Goal: Task Accomplishment & Management: Use online tool/utility

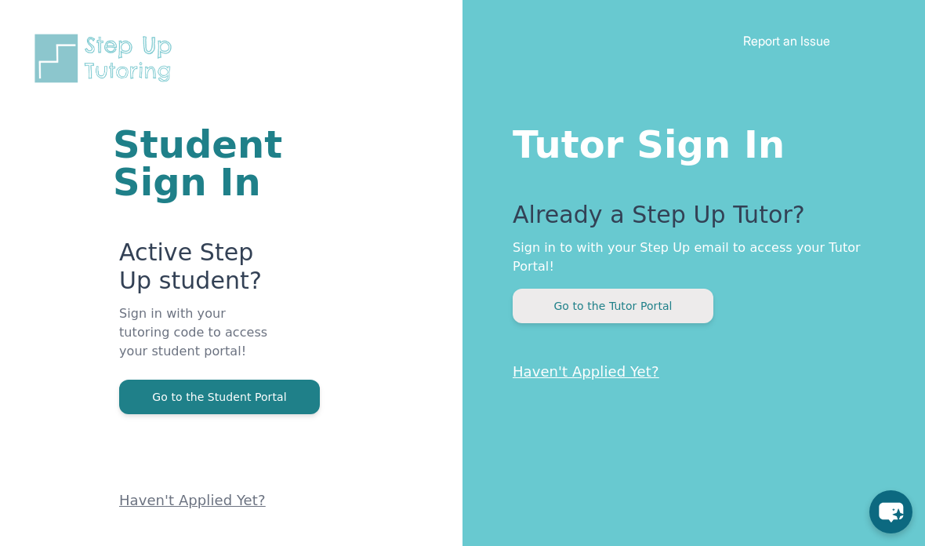
click at [686, 300] on button "Go to the Tutor Portal" at bounding box center [613, 306] width 201 height 35
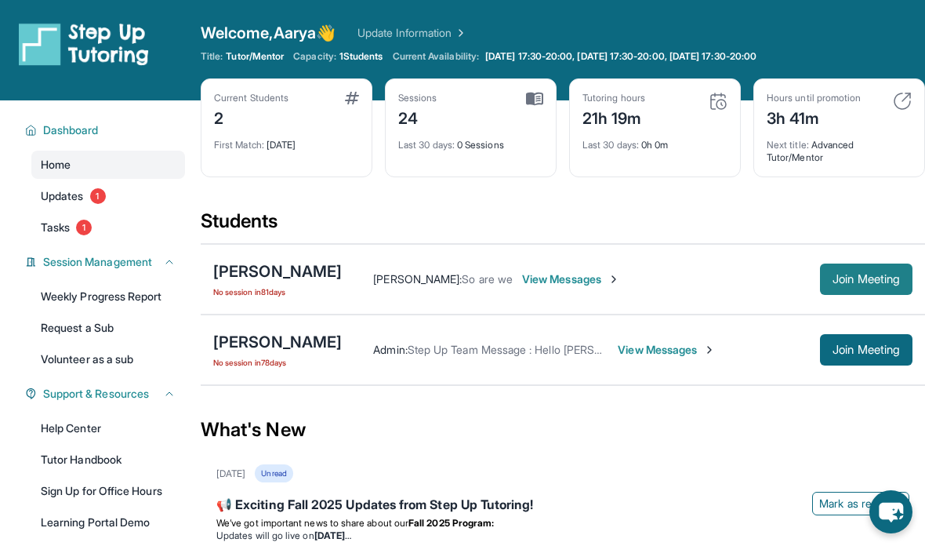
click at [878, 282] on span "Join Meeting" at bounding box center [866, 279] width 67 height 9
click at [862, 306] on div "[PERSON_NAME] No session [DATE] [PERSON_NAME] : So are we View Messages Join Me…" at bounding box center [563, 279] width 725 height 71
click at [895, 279] on span "Join Meeting" at bounding box center [866, 279] width 67 height 9
